Goal: Transaction & Acquisition: Purchase product/service

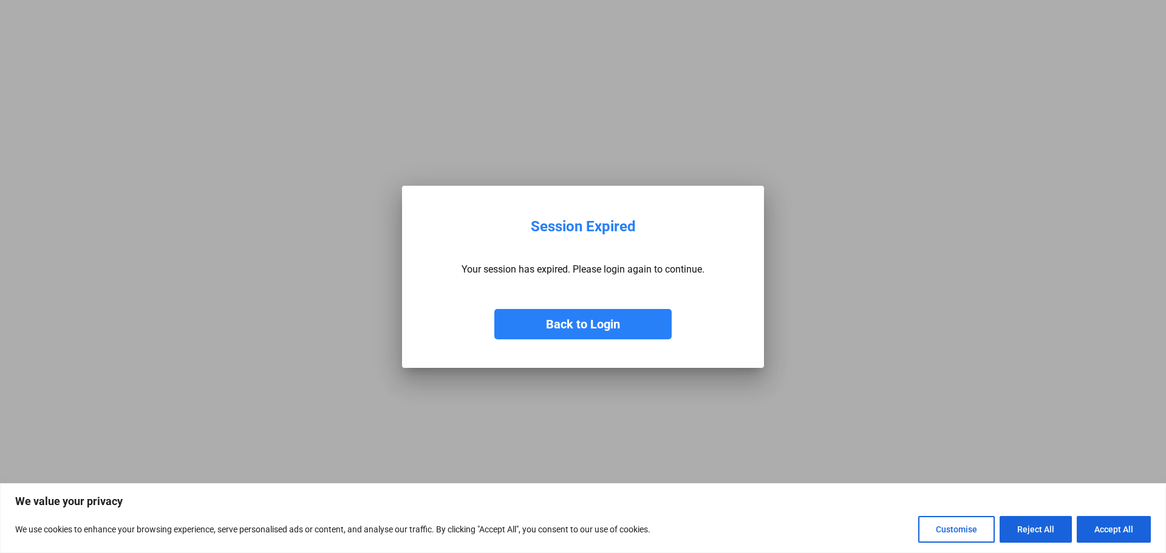
click at [529, 330] on button "Back to Login" at bounding box center [582, 324] width 177 height 30
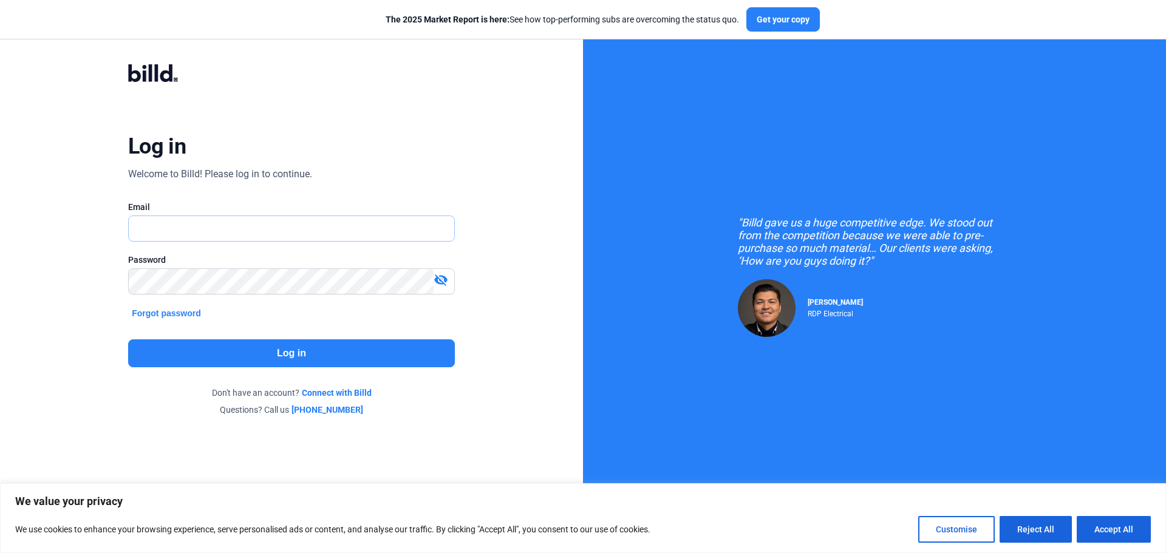
type input "[PERSON_NAME][EMAIL_ADDRESS][DOMAIN_NAME]"
click at [230, 350] on button "Log in" at bounding box center [291, 353] width 327 height 28
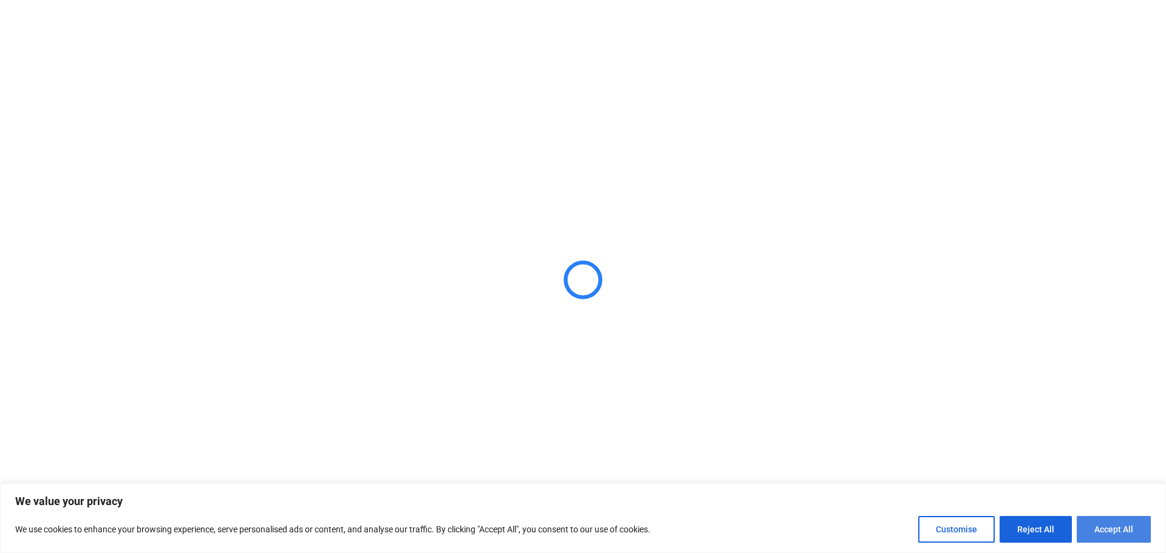
click at [1083, 530] on button "Accept All" at bounding box center [1113, 529] width 74 height 27
checkbox input "true"
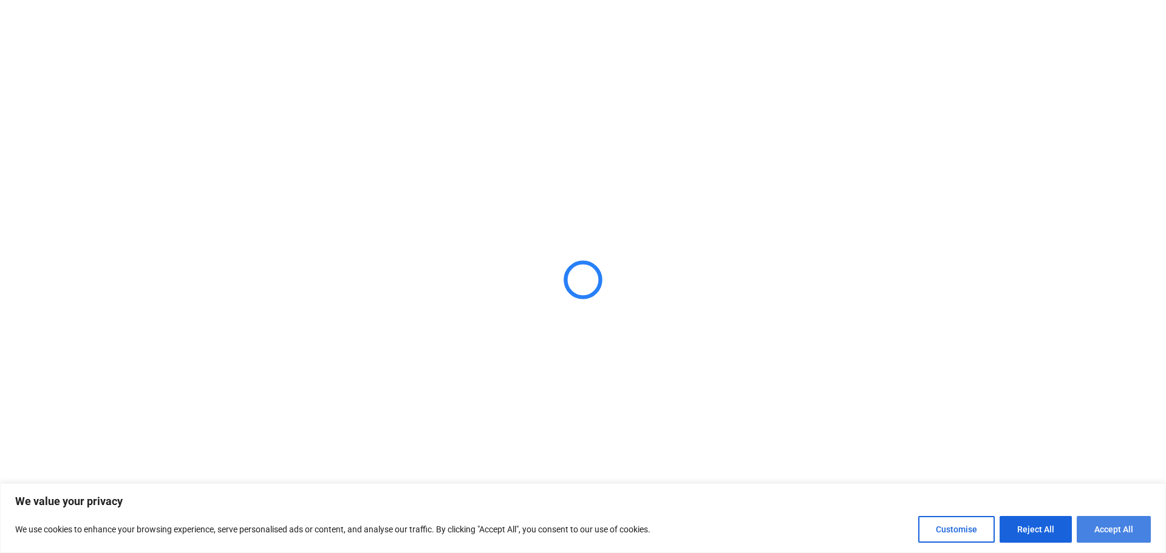
checkbox input "true"
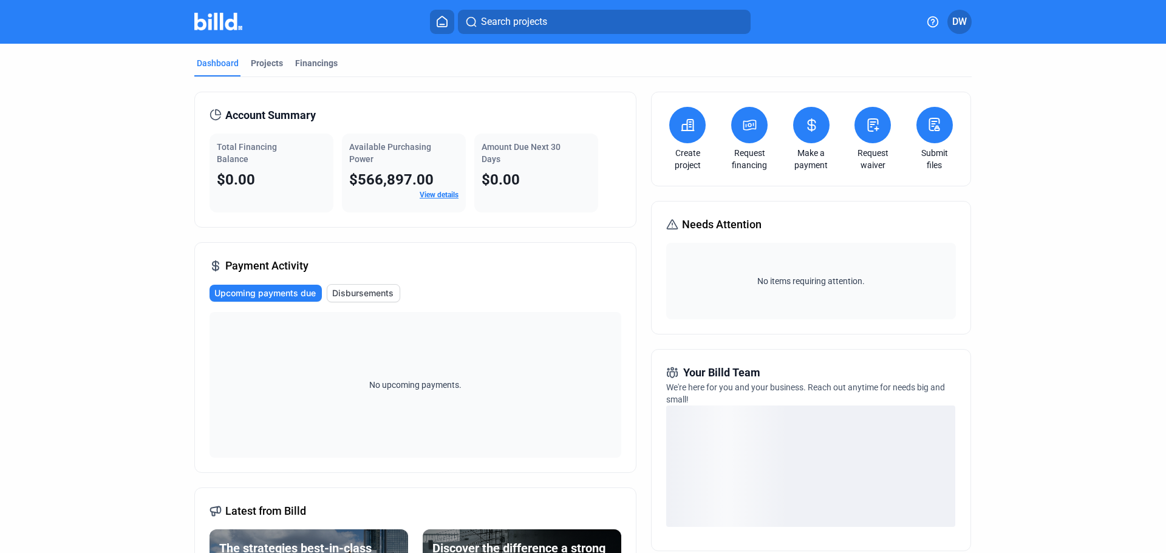
click at [680, 119] on icon at bounding box center [687, 125] width 15 height 15
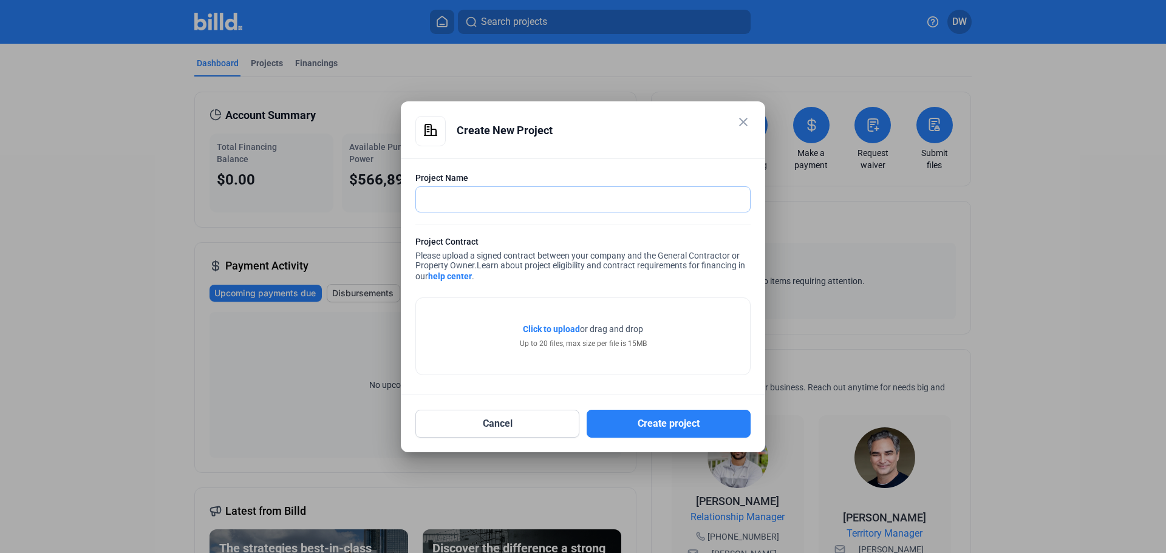
click at [514, 199] on input "text" at bounding box center [576, 199] width 321 height 25
type input "F"
type input "[PERSON_NAME] - [PERSON_NAME] Construction"
click at [499, 336] on div "Click to upload Tap to upload or drag and drop Up to 20 files, max size per fil…" at bounding box center [583, 336] width 334 height 77
click at [530, 324] on span "Click to upload Tap to upload" at bounding box center [551, 329] width 57 height 12
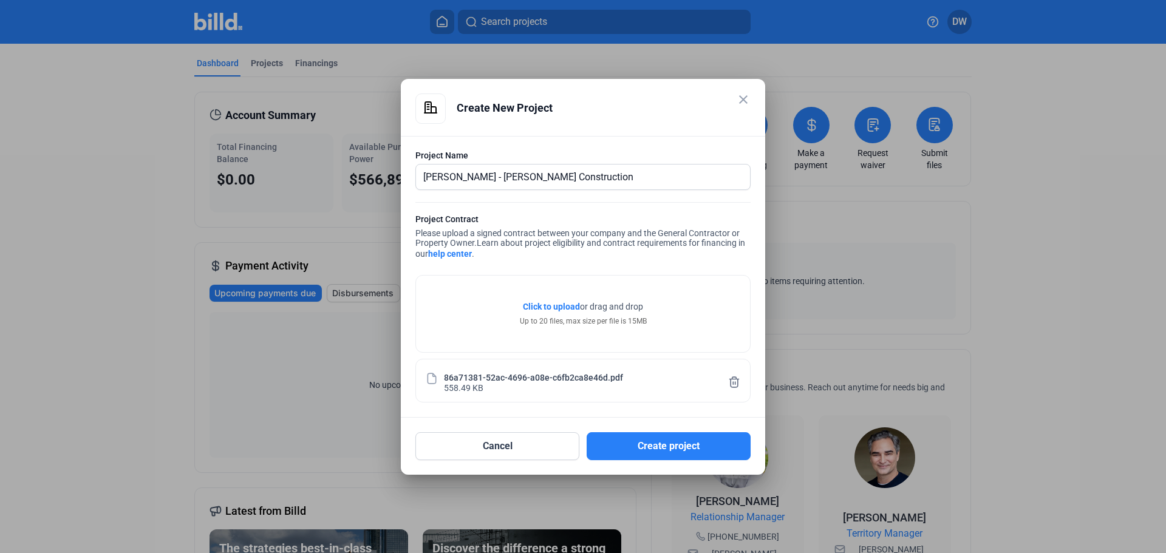
click at [549, 287] on div "Click to upload Tap to upload or drag and drop Up to 20 files, max size per fil…" at bounding box center [583, 314] width 334 height 77
click at [550, 303] on span "Click to upload" at bounding box center [551, 307] width 57 height 10
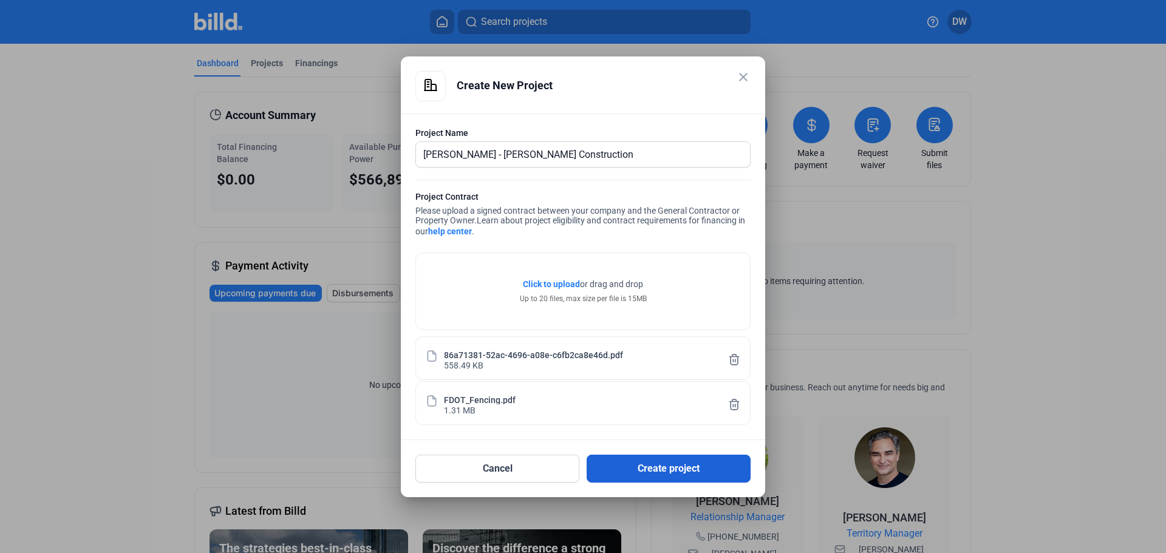
click at [690, 475] on button "Create project" at bounding box center [669, 469] width 164 height 28
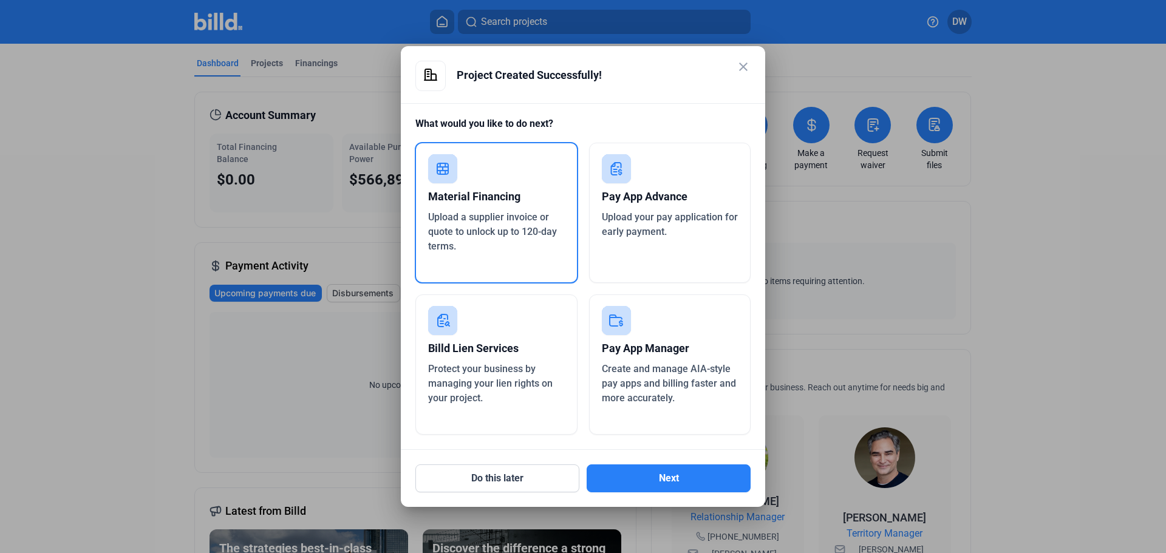
click at [475, 230] on span "Upload a supplier invoice or quote to unlock up to 120-day terms." at bounding box center [492, 231] width 129 height 41
click at [627, 495] on mat-dialog-container "close Project Created Successfully! What would you like to do next? Material Fi…" at bounding box center [583, 276] width 364 height 461
click at [638, 475] on button "Next" at bounding box center [669, 478] width 164 height 28
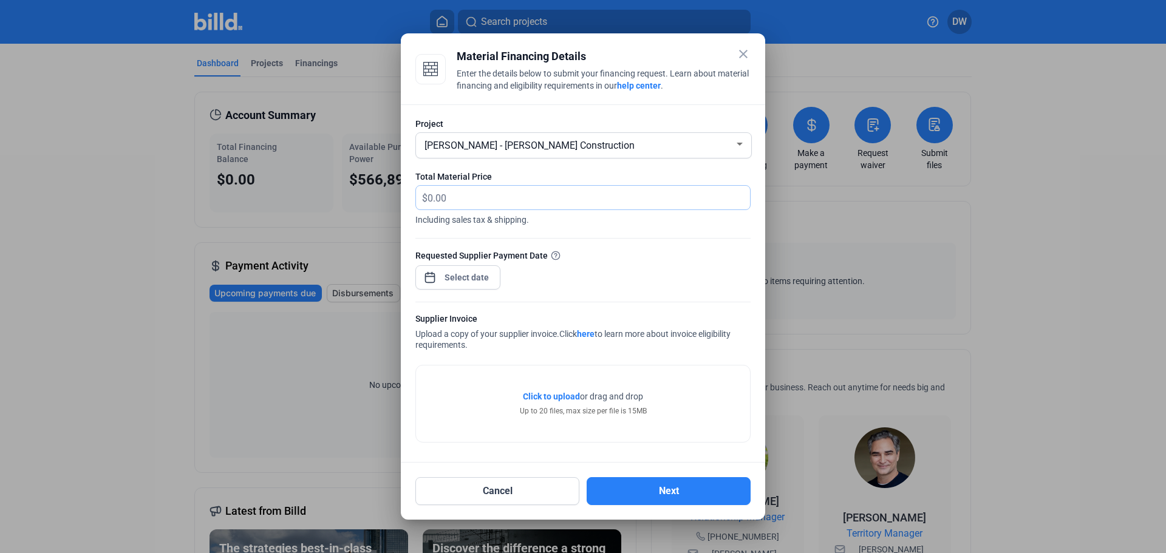
click at [485, 205] on input "text" at bounding box center [581, 198] width 308 height 24
type input "25,868"
click at [474, 284] on div "close Material Financing Details Enter the details below to submit your financi…" at bounding box center [583, 276] width 1166 height 553
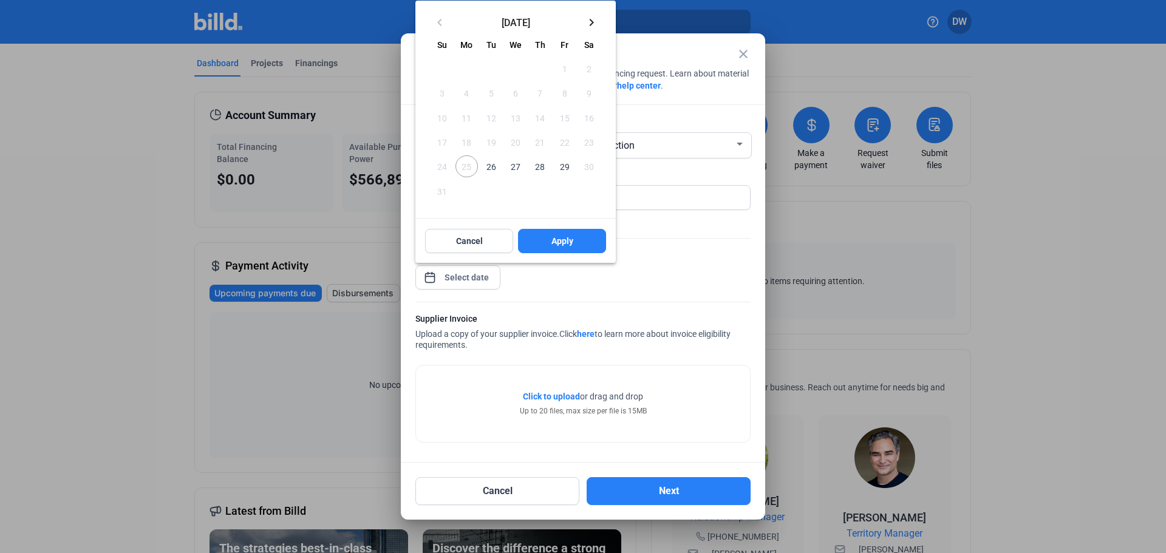
click at [485, 166] on span "26" at bounding box center [491, 166] width 22 height 22
click at [517, 173] on span "27" at bounding box center [516, 166] width 22 height 22
click at [500, 177] on button "26" at bounding box center [491, 166] width 24 height 24
click at [546, 239] on button "Apply" at bounding box center [562, 241] width 88 height 24
type input "[DATE]"
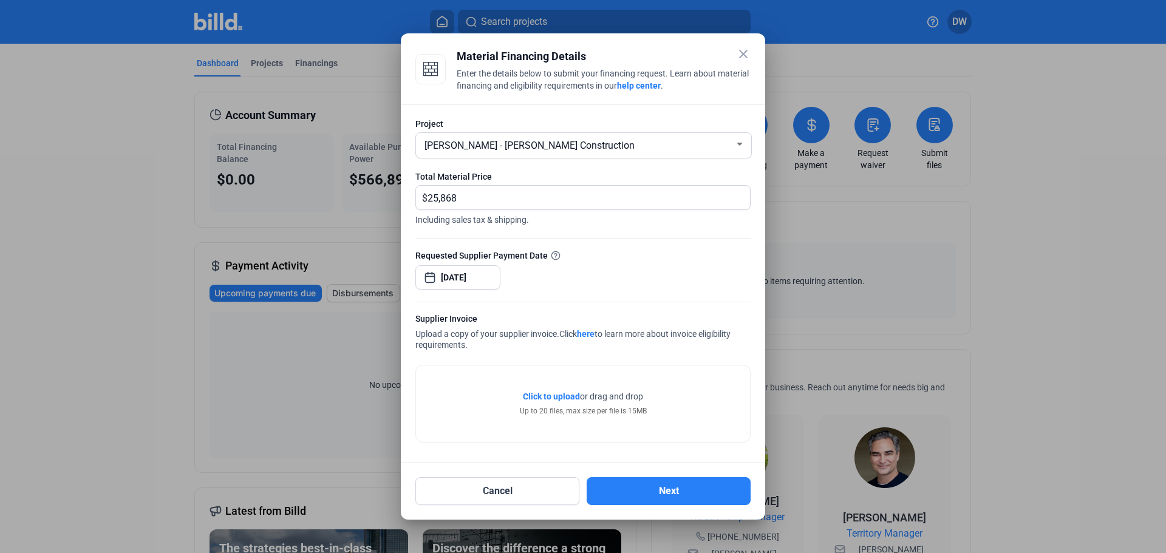
click at [577, 430] on div "Click to upload Tap to upload or drag and drop Up to 20 files, max size per fil…" at bounding box center [583, 404] width 334 height 77
drag, startPoint x: 634, startPoint y: 485, endPoint x: 545, endPoint y: 430, distance: 104.9
click at [549, 433] on div "close Material Financing Details Enter the details below to submit your financi…" at bounding box center [582, 276] width 335 height 457
click at [538, 398] on span "Click to upload" at bounding box center [551, 397] width 57 height 10
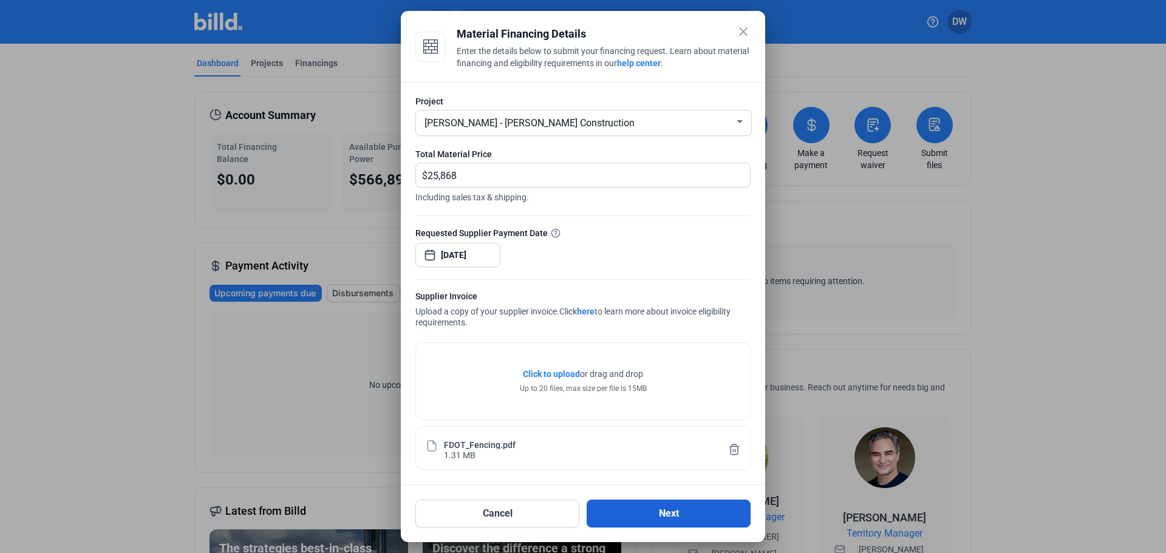
click at [621, 514] on button "Next" at bounding box center [669, 514] width 164 height 28
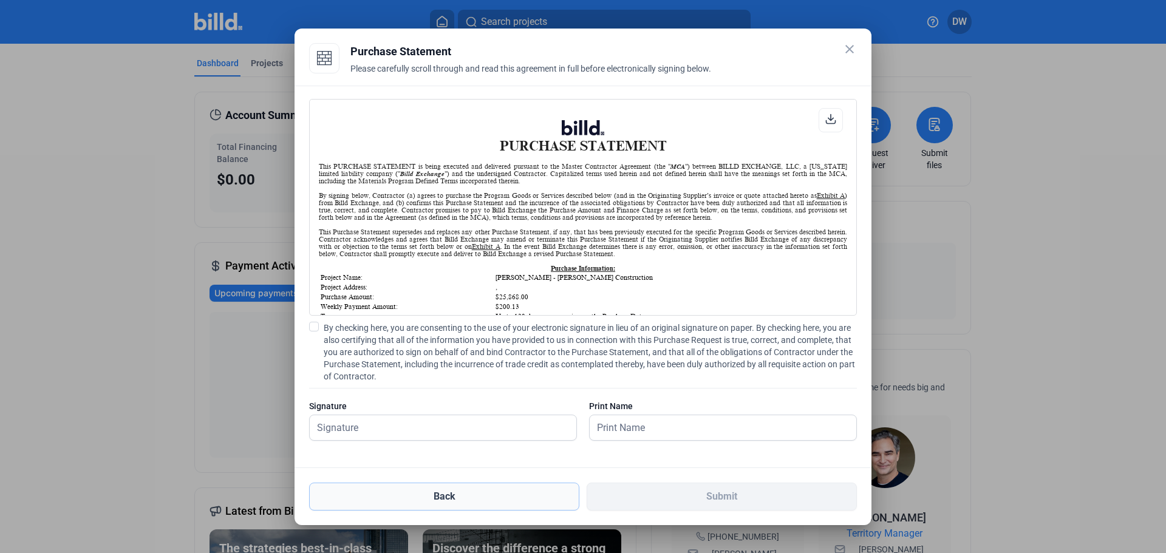
click at [471, 497] on button "Back" at bounding box center [444, 497] width 270 height 28
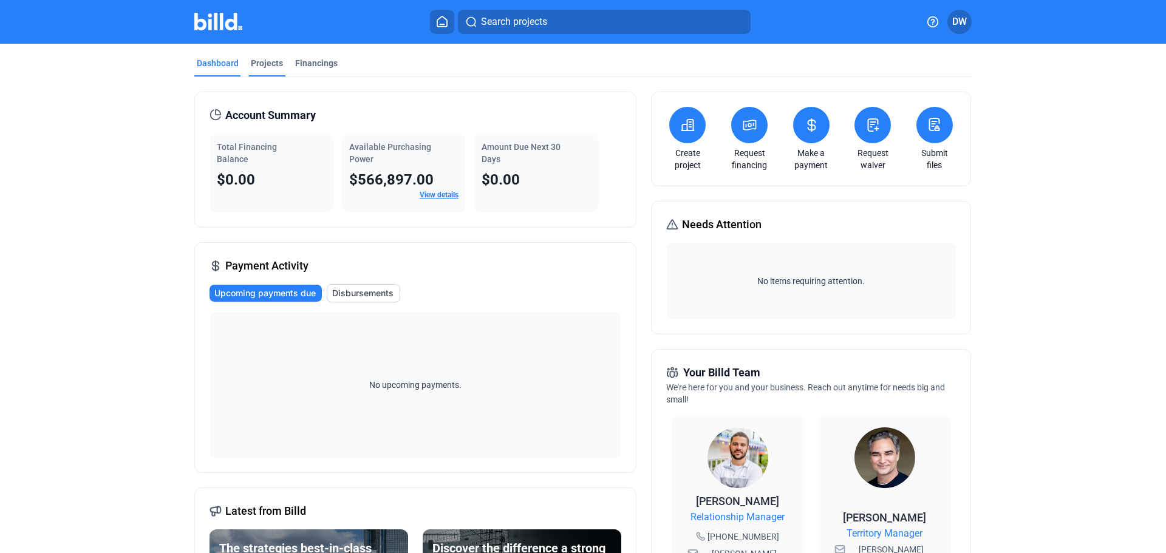
click at [251, 60] on div "Projects" at bounding box center [267, 63] width 32 height 12
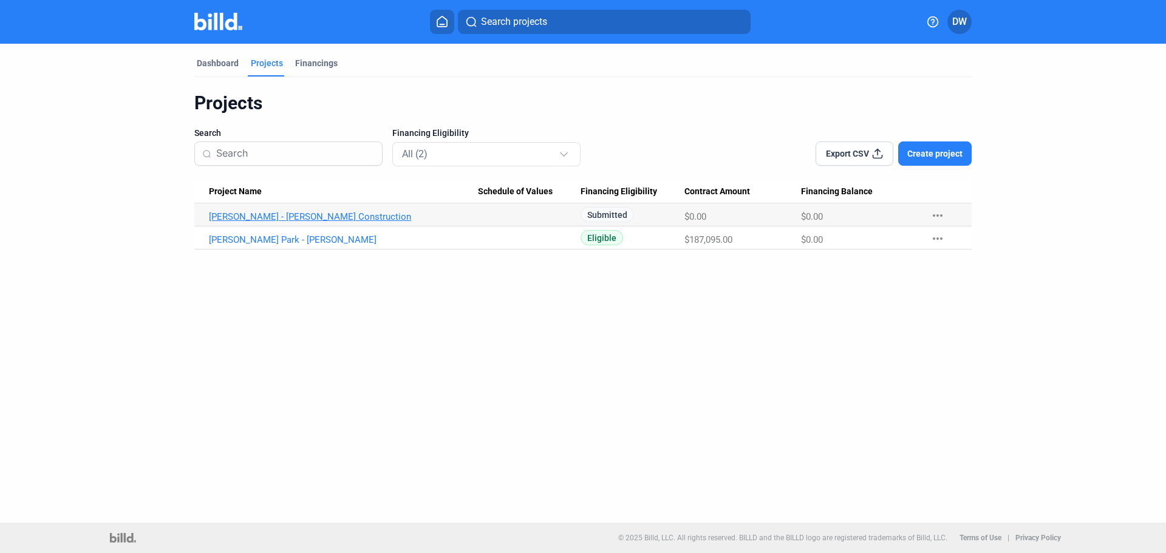
click at [283, 217] on link "[PERSON_NAME] - [PERSON_NAME] Construction" at bounding box center [343, 216] width 269 height 11
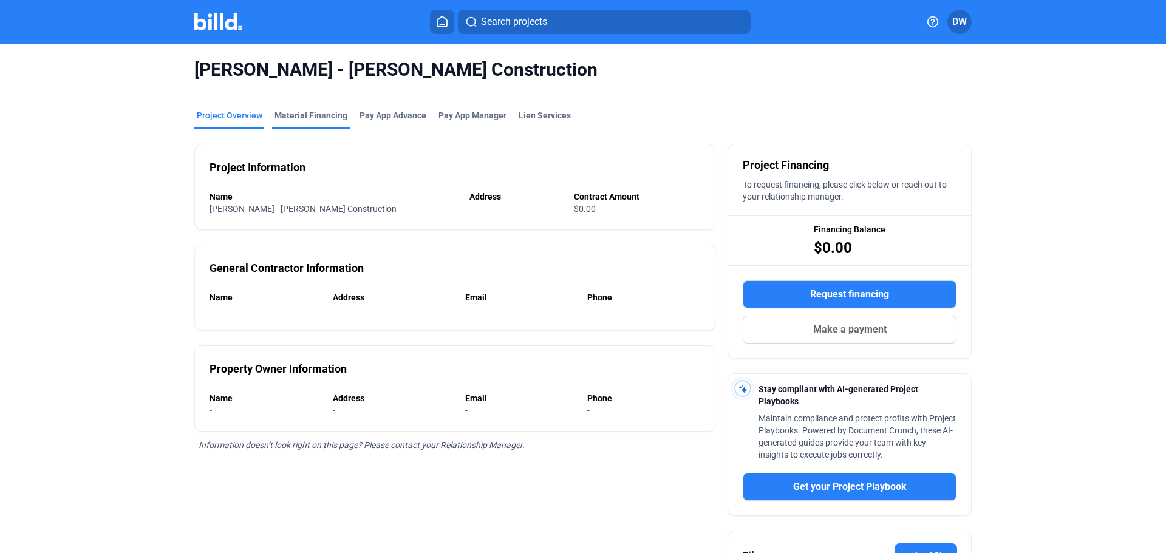
click at [286, 110] on div "Material Financing" at bounding box center [310, 115] width 73 height 12
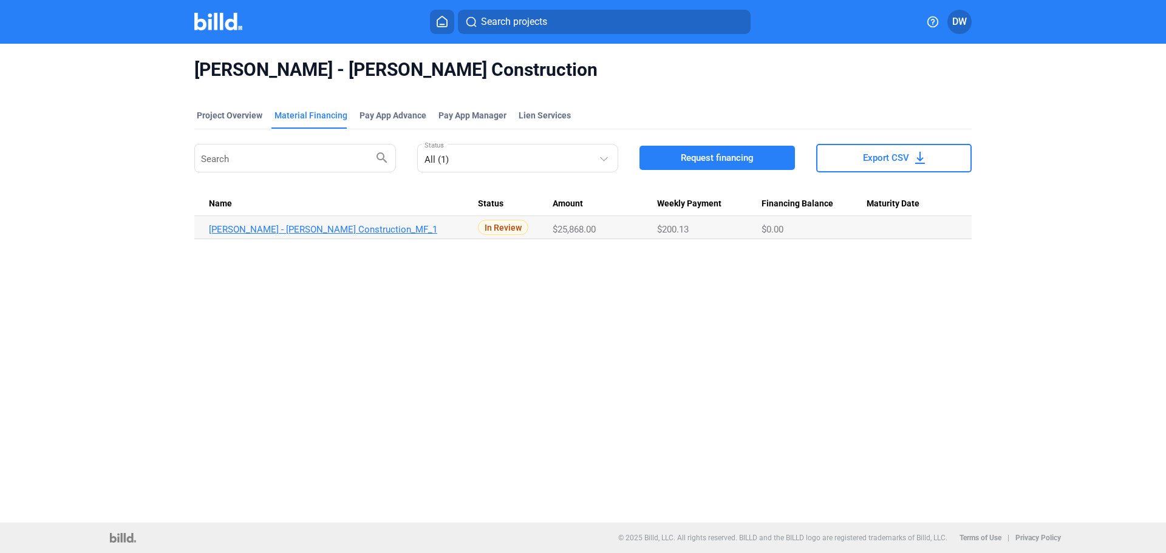
click at [290, 224] on link "[PERSON_NAME] - [PERSON_NAME] Construction_MF_1" at bounding box center [343, 229] width 269 height 11
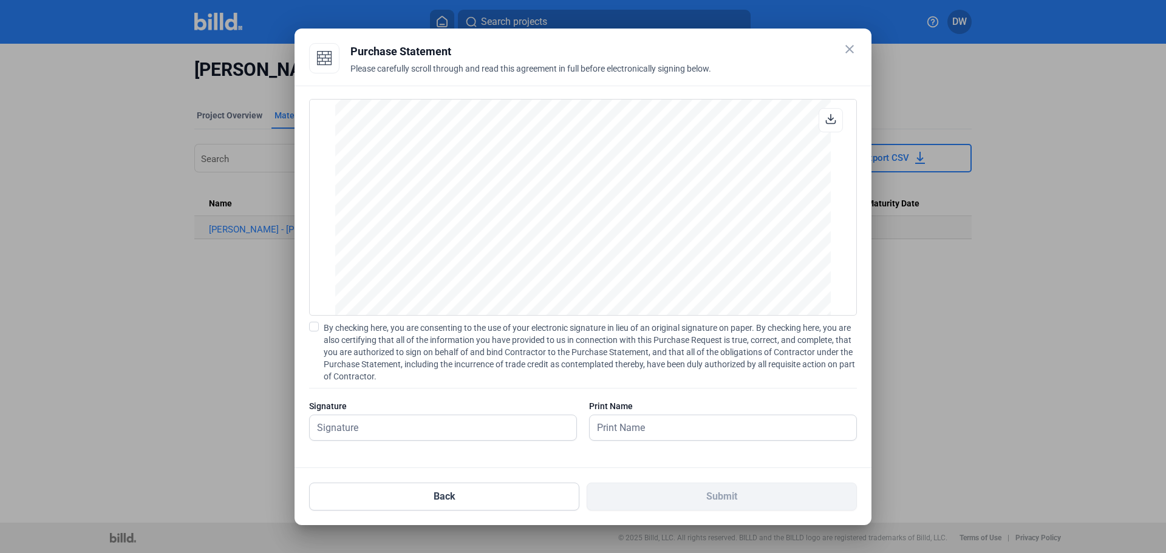
scroll to position [1336, 0]
click at [321, 329] on label "By checking here, you are consenting to the use of your electronic signature in…" at bounding box center [583, 352] width 548 height 61
click at [0, 0] on input "By checking here, you are consenting to the use of your electronic signature in…" at bounding box center [0, 0] width 0 height 0
click at [450, 419] on input "text" at bounding box center [436, 427] width 253 height 25
type input "[PERSON_NAME]"
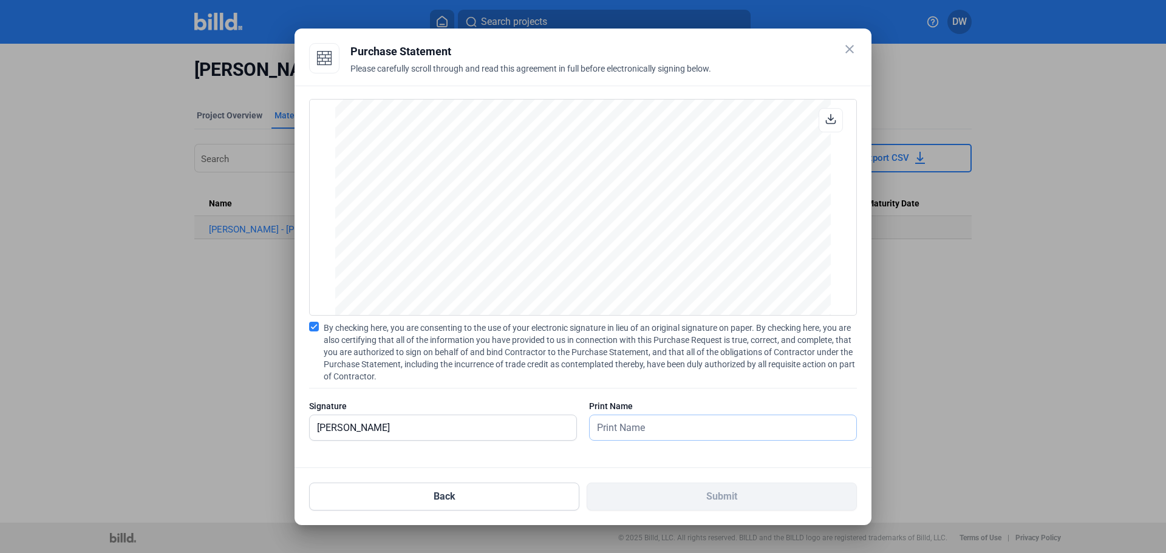
type input "W"
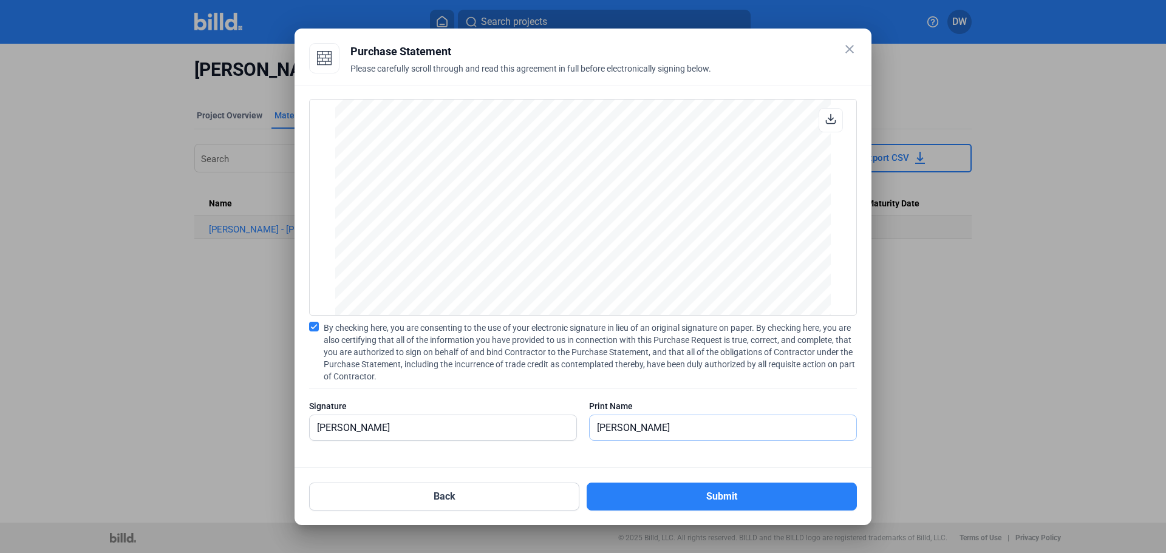
type input "[PERSON_NAME]"
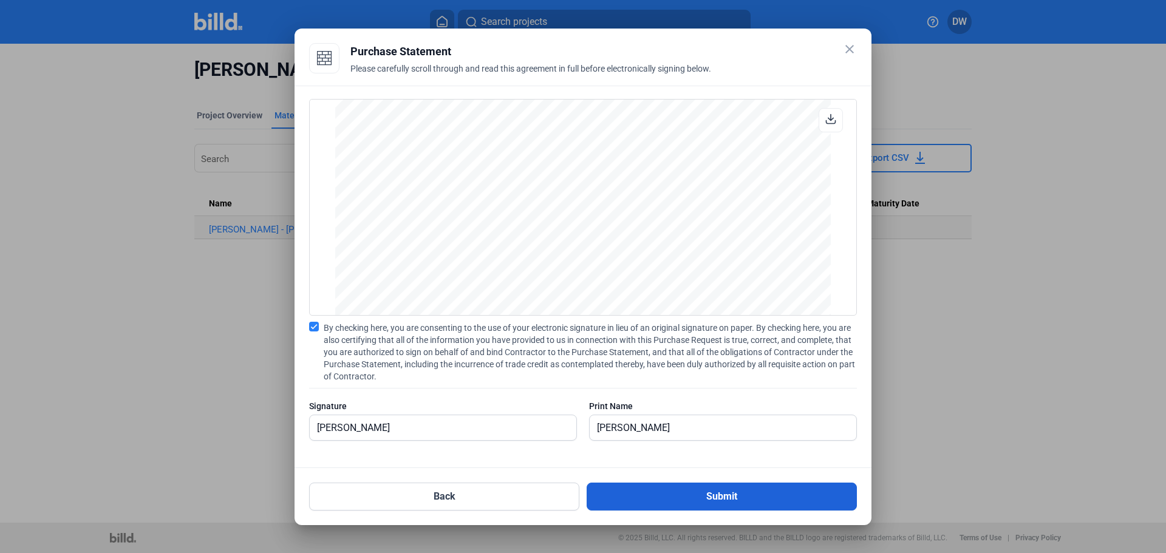
click at [647, 505] on button "Submit" at bounding box center [722, 497] width 270 height 28
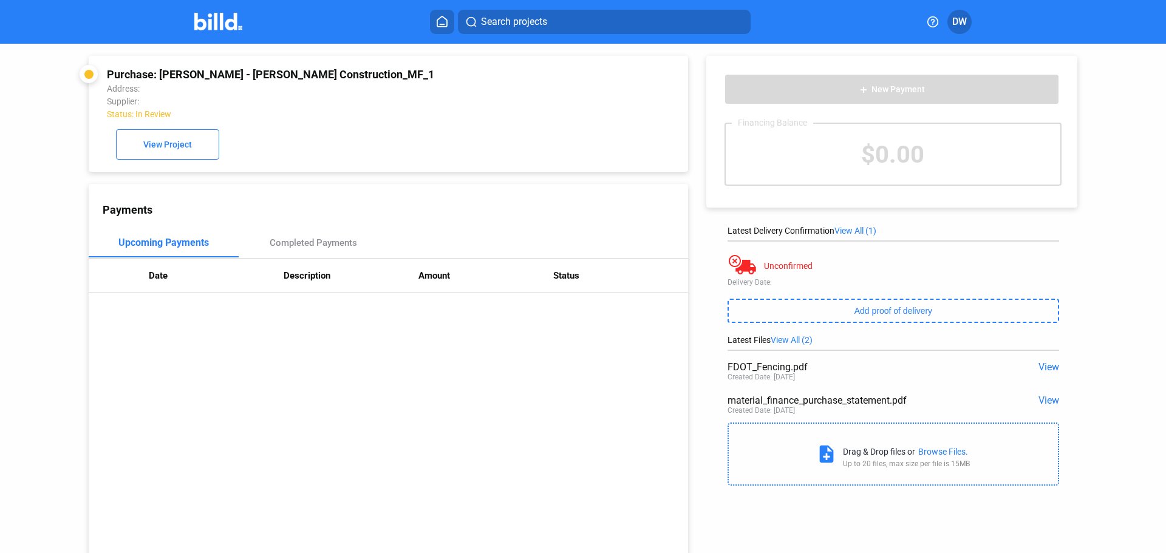
click at [846, 451] on div "Drag & Drop files or" at bounding box center [879, 452] width 72 height 10
click at [933, 449] on div "Browse Files." at bounding box center [943, 452] width 50 height 10
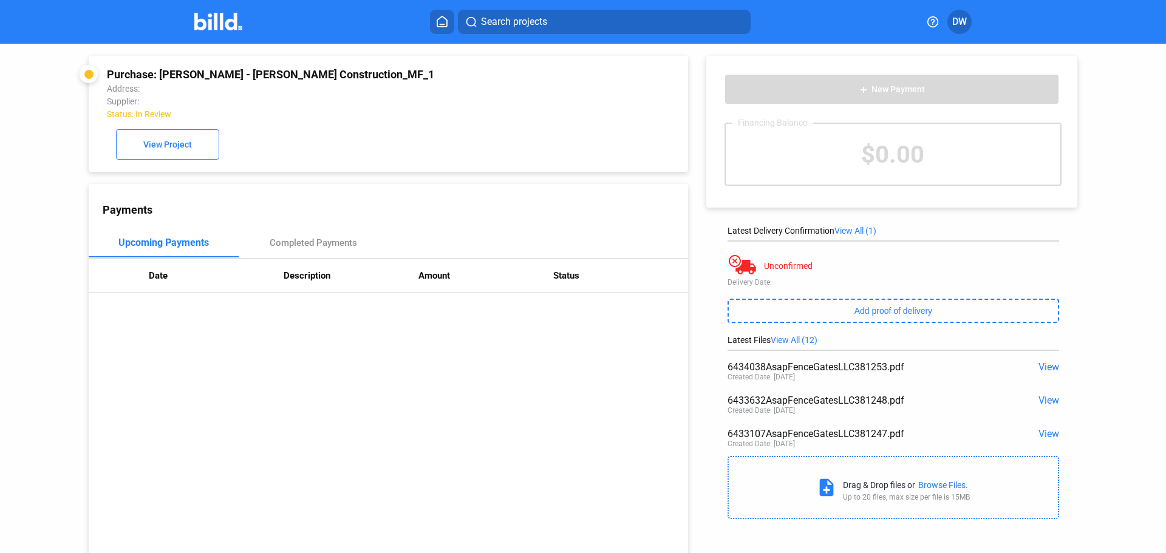
click at [810, 337] on span "View All (12)" at bounding box center [793, 340] width 47 height 10
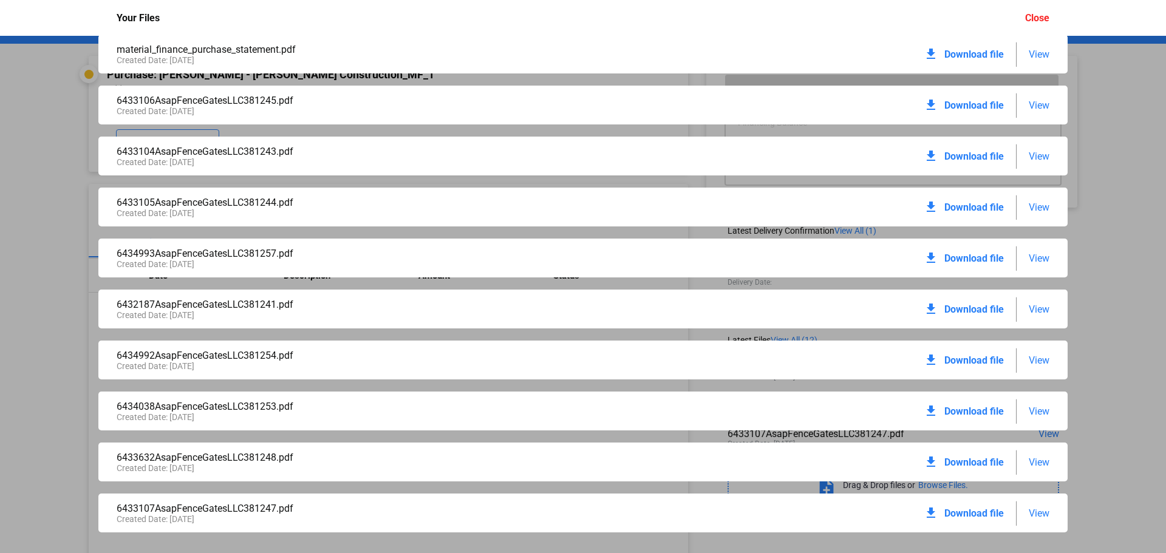
scroll to position [121, 0]
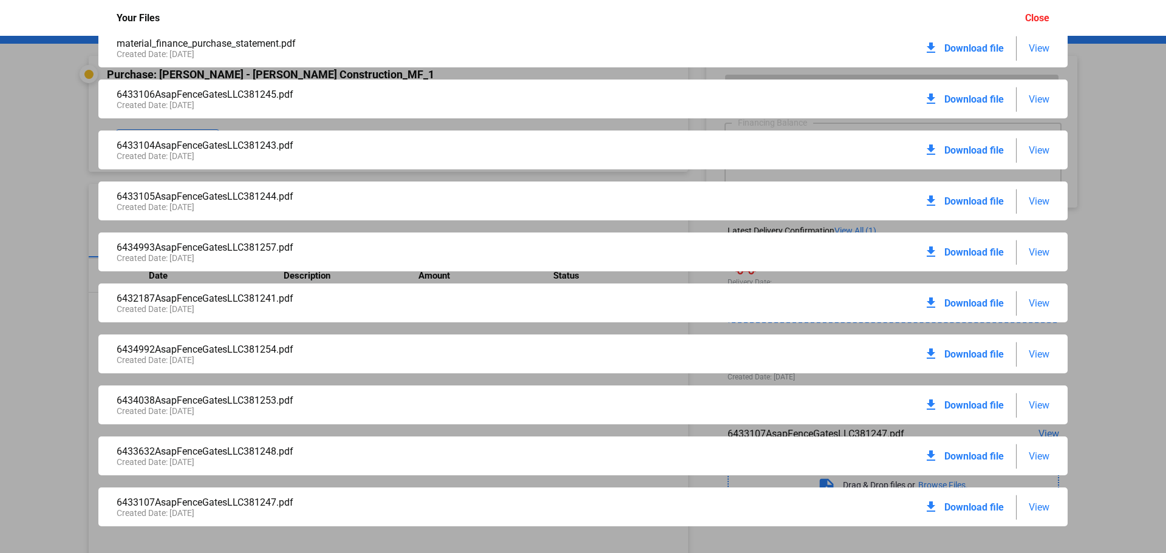
click at [55, 350] on div "6433748AsapFenceGatesLLC381251.pdf Created Date: [DATE] download Download file …" at bounding box center [583, 294] width 1166 height 517
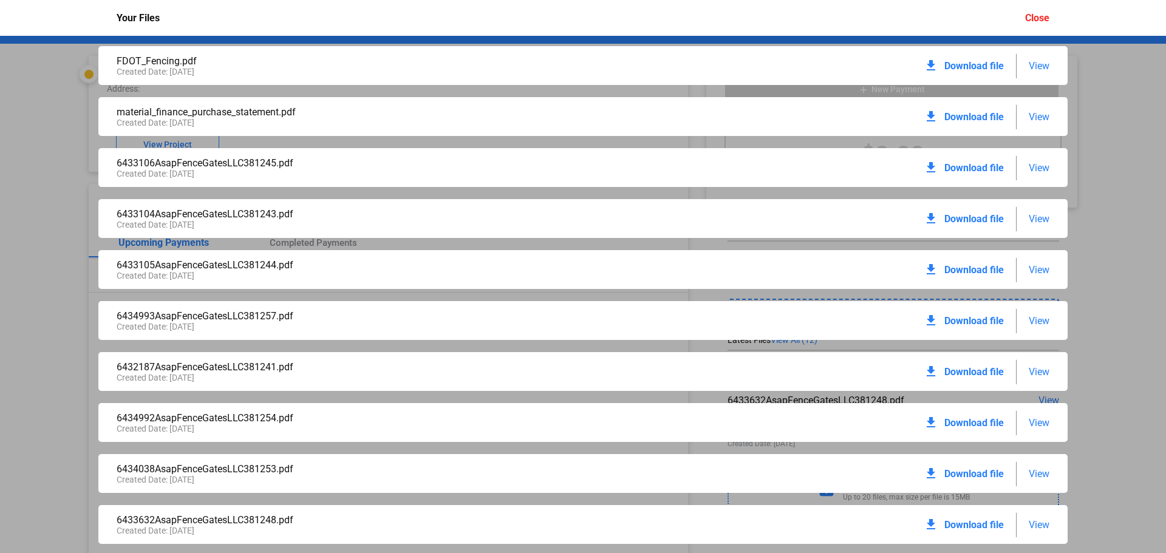
scroll to position [0, 0]
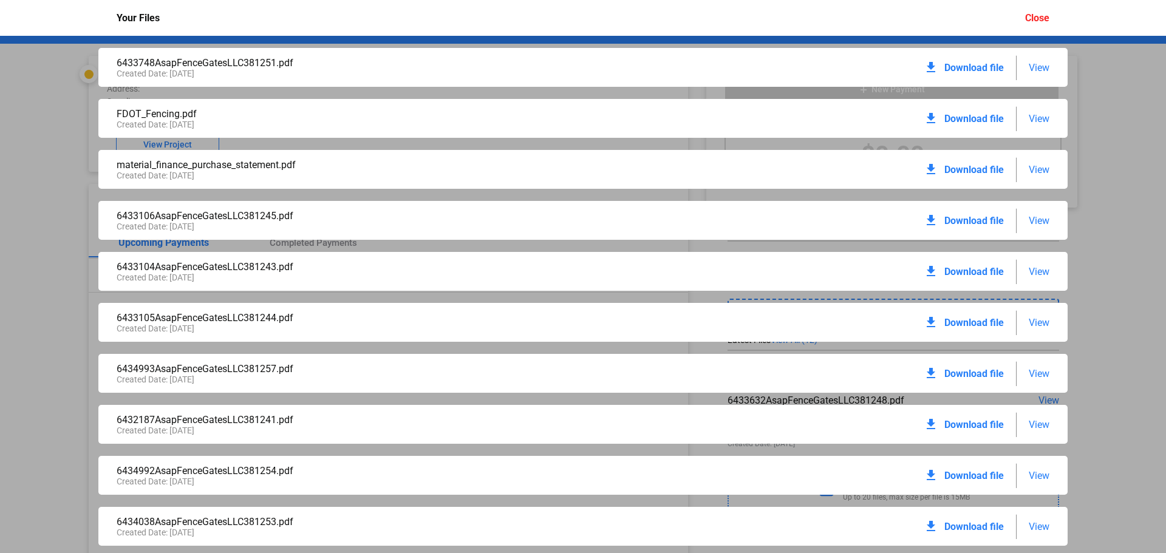
click at [1022, 14] on div "Your Files Close" at bounding box center [582, 18] width 957 height 36
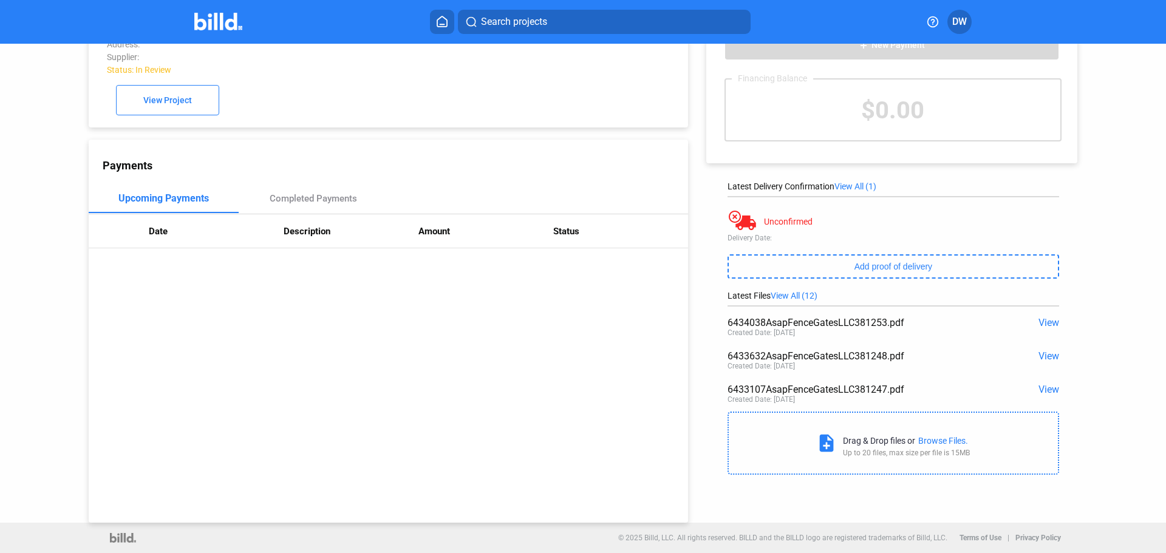
click at [508, 434] on div "Payments Upcoming Payments Completed Payments Date Description Amount Status" at bounding box center [388, 331] width 599 height 383
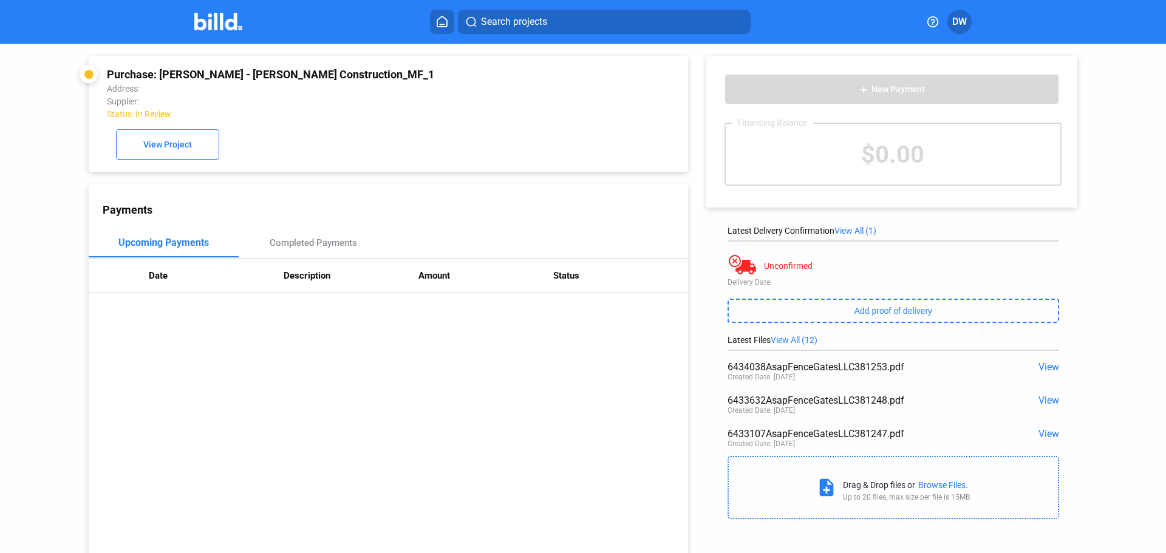
click at [432, 268] on th "Amount" at bounding box center [485, 276] width 135 height 34
drag, startPoint x: 506, startPoint y: 167, endPoint x: 435, endPoint y: 107, distance: 92.6
click at [500, 163] on div "Purchase: [PERSON_NAME] - [PERSON_NAME] Construction_MF_1 Address: Supplier: St…" at bounding box center [388, 114] width 599 height 116
